Goal: Task Accomplishment & Management: Manage account settings

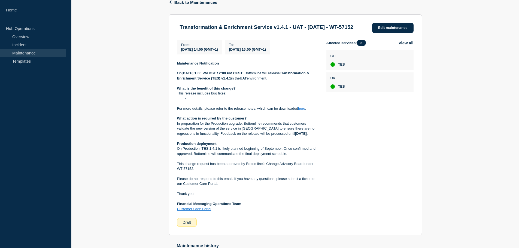
scroll to position [93, 0]
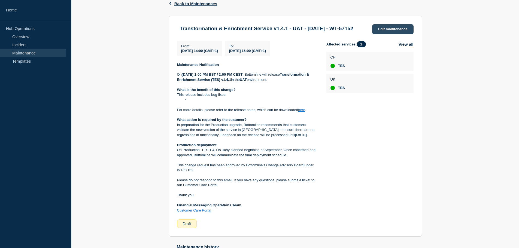
click at [380, 27] on link "Edit maintenance" at bounding box center [392, 29] width 41 height 10
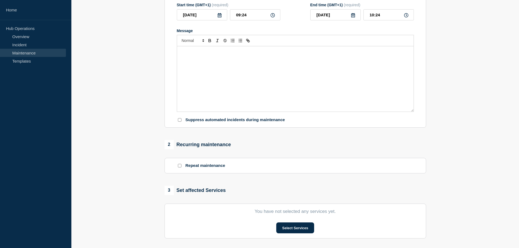
type input "Transformation & Enrichment Service v1.4.1 - UAT - [DATE] - WT-57152"
type input "2025-08-19"
type input "14:00"
type input "2025-08-19"
type input "16:00"
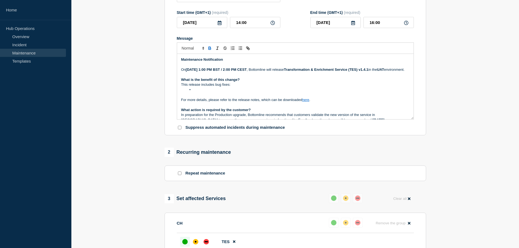
click at [317, 102] on p "For more details, please refer to the release notes, which can be downloaded he…" at bounding box center [295, 100] width 228 height 5
click at [309, 102] on link "here" at bounding box center [305, 100] width 7 height 4
click at [307, 97] on p "Message" at bounding box center [295, 94] width 228 height 5
click at [307, 102] on p "For more details, please refer to the release notes, which can be downloaded he…" at bounding box center [295, 100] width 228 height 5
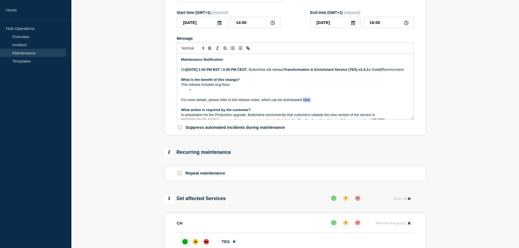
click at [307, 102] on p "For more details, please refer to the release notes, which can be downloaded he…" at bounding box center [295, 100] width 228 height 5
drag, startPoint x: 307, startPoint y: 107, endPoint x: 248, endPoint y: 51, distance: 81.0
click at [248, 50] on icon "Toggle link" at bounding box center [249, 49] width 2 height 2
paste input "ttps://bottomline.thruinc.net/Publishing/Link.aspx?LinkID=0DDT1VVL2U7BL"
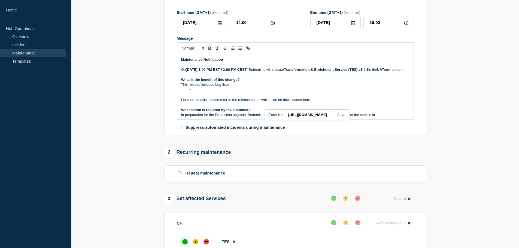
type input "https://bottomline.thruinc.net/Publishing/Link.aspx?LinkID=0DDT1VVL2U7BL"
click at [343, 117] on link at bounding box center [339, 115] width 13 height 4
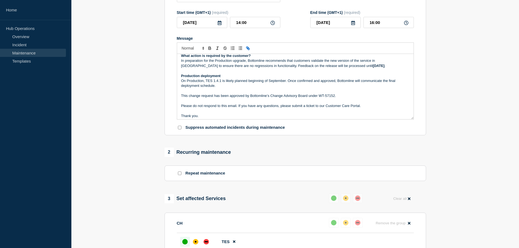
scroll to position [55, 0]
click at [373, 68] on strong "August 11, 2025" at bounding box center [379, 66] width 12 height 4
click at [373, 68] on strong "August 2, 2025" at bounding box center [379, 66] width 12 height 4
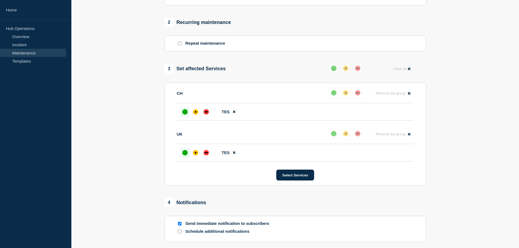
scroll to position [278, 0]
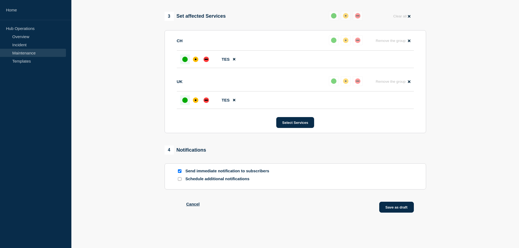
click at [395, 206] on button "Save as draft" at bounding box center [396, 207] width 35 height 11
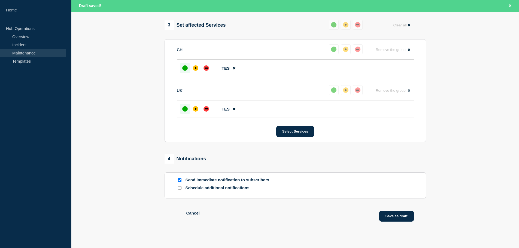
scroll to position [290, 0]
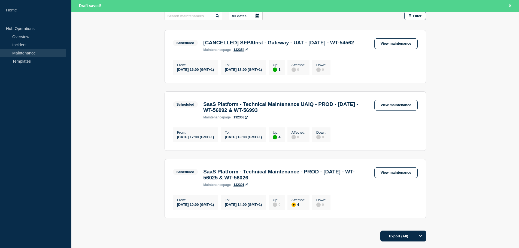
scroll to position [71, 0]
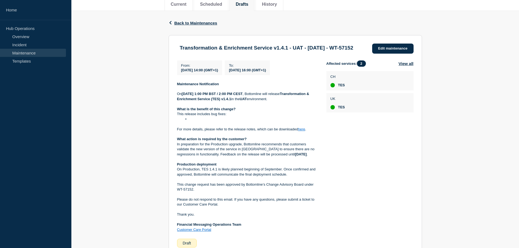
scroll to position [109, 0]
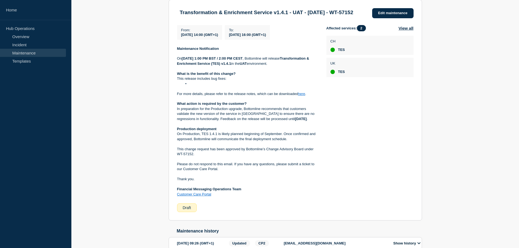
click at [303, 96] on link "here" at bounding box center [301, 94] width 7 height 4
click at [396, 14] on link "Edit maintenance" at bounding box center [392, 13] width 41 height 10
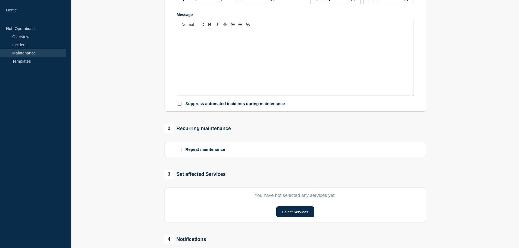
type input "Transformation & Enrichment Service v1.4.1 - UAT - 19/AUG/2025 - WT-57152"
type input "2025-08-19"
type input "14:00"
type input "2025-08-19"
type input "16:00"
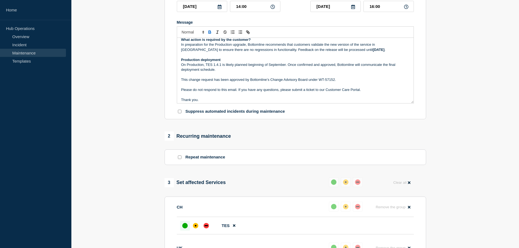
scroll to position [55, 0]
click at [268, 72] on p "On Production, TES 1.4.1 is likely planned beginning of September. Once confirm…" at bounding box center [295, 67] width 228 height 10
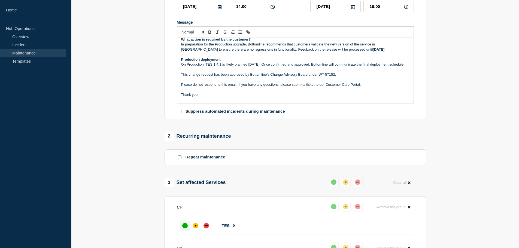
click at [231, 62] on p "Production deployment" at bounding box center [295, 59] width 228 height 5
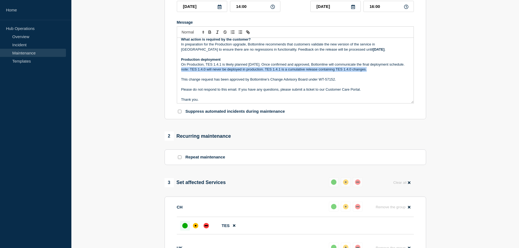
drag, startPoint x: 370, startPoint y: 82, endPoint x: 173, endPoint y: 80, distance: 196.2
click at [173, 80] on section "Title (required) Transformation & Enrichment Service v1.4.1 - UAT - 19/AUG/2025…" at bounding box center [296, 41] width 262 height 156
click at [218, 35] on icon "Toggle italic text" at bounding box center [217, 32] width 5 height 5
click at [192, 71] on em "note: TES 1.4.0 will never be deployed in production. TES 1.4.1 is a cumulative…" at bounding box center [274, 69] width 186 height 4
drag, startPoint x: 189, startPoint y: 83, endPoint x: 178, endPoint y: 84, distance: 11.5
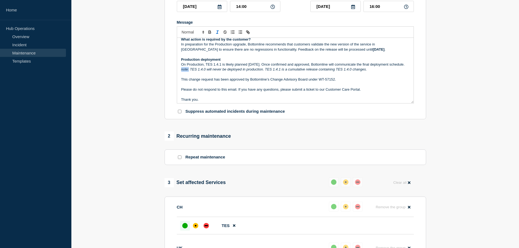
click at [178, 84] on div "Maintenance Notification On Tuesday 19th Aug 2025 at 1:00 PM BST / 2:00 PM CEST…" at bounding box center [295, 70] width 237 height 65
click at [371, 72] on p "note: TES 1.4.0 will never be deployed in production. TES 1.4.1 is a cumulative…" at bounding box center [295, 69] width 228 height 5
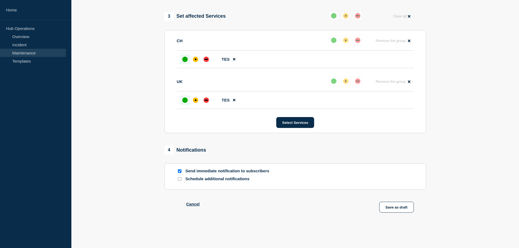
scroll to position [278, 0]
click at [396, 206] on button "Save as draft" at bounding box center [396, 207] width 35 height 11
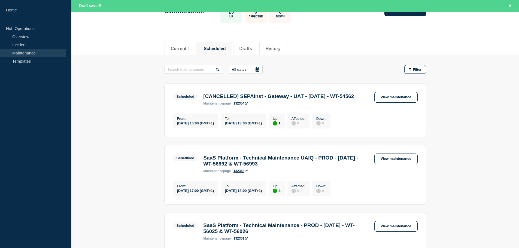
scroll to position [136, 0]
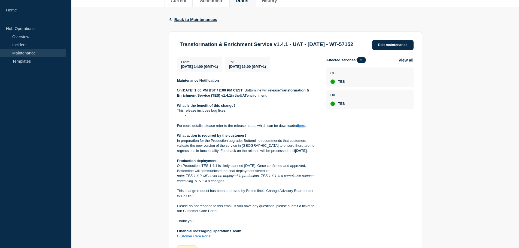
scroll to position [82, 0]
